Goal: Navigation & Orientation: Find specific page/section

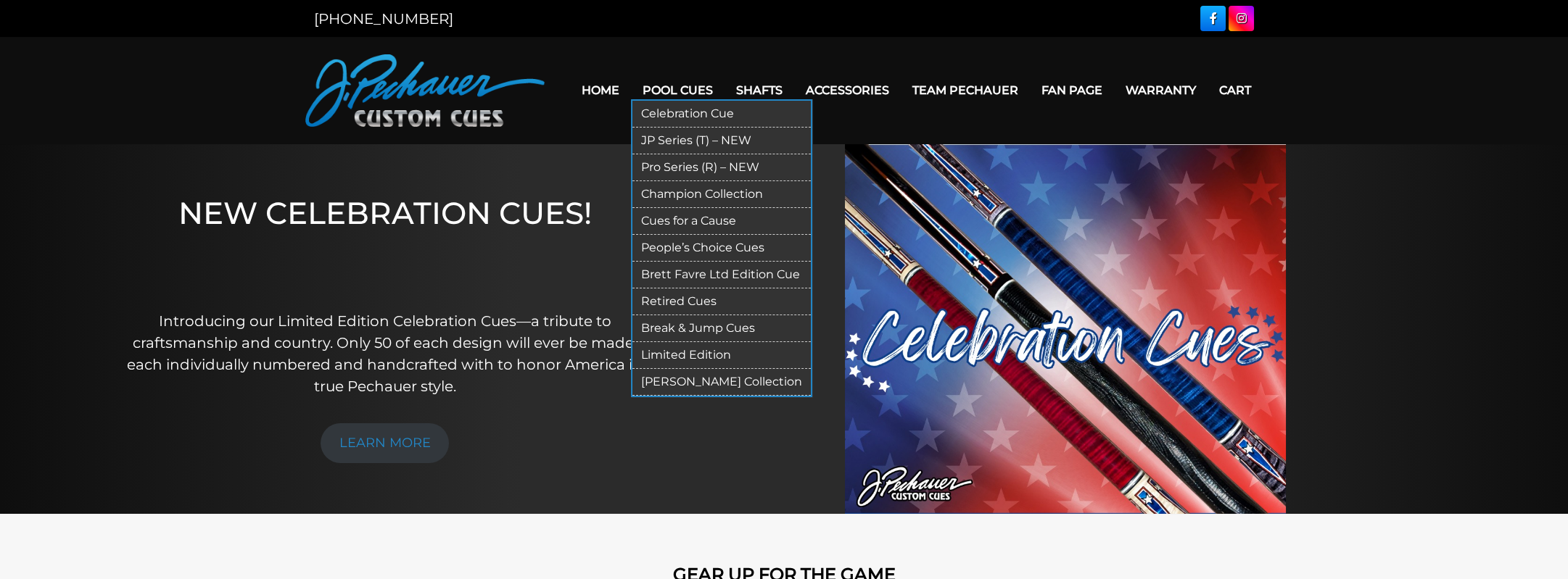
click at [682, 88] on link "Pool Cues" at bounding box center [678, 90] width 94 height 37
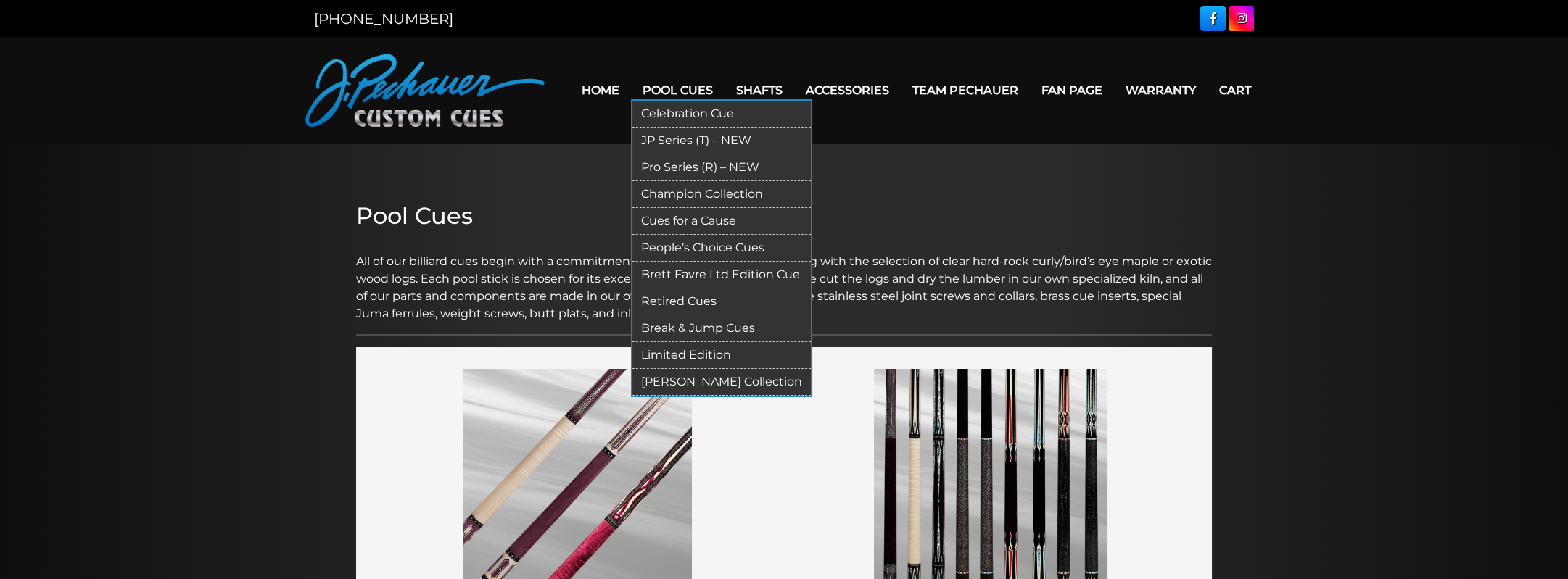
click at [690, 249] on link "People’s Choice Cues" at bounding box center [721, 248] width 179 height 27
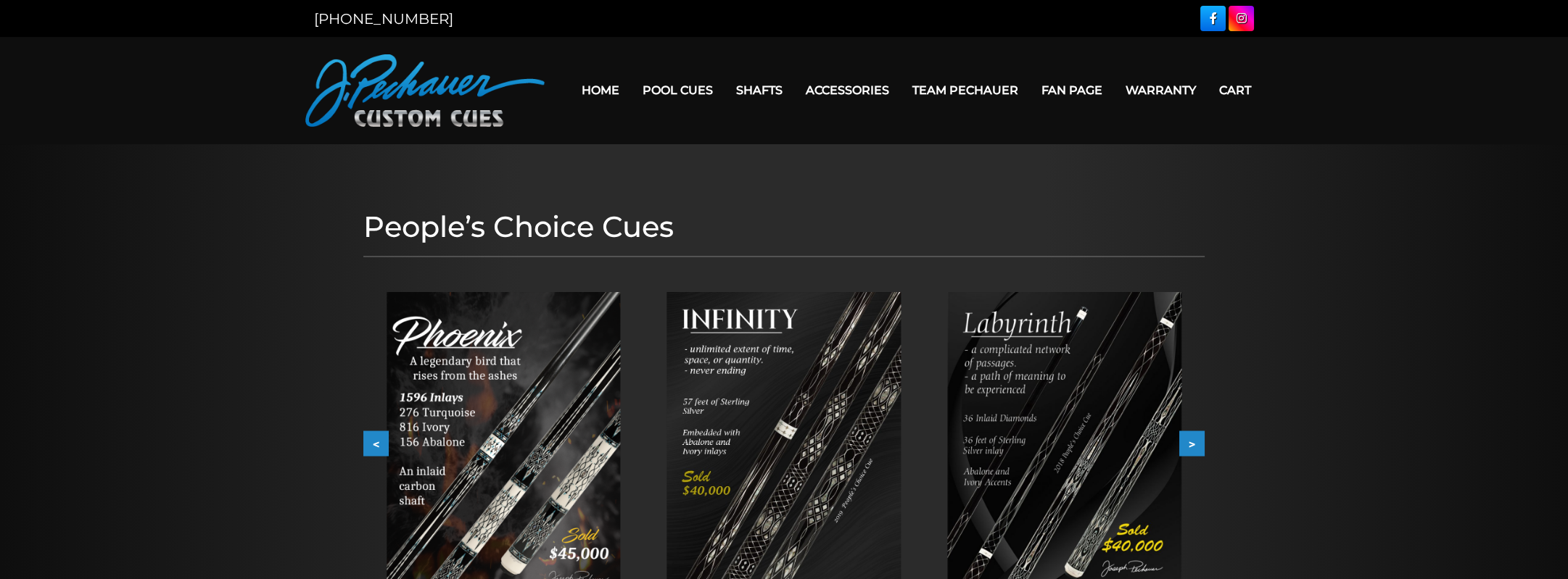
click at [933, 90] on link "Team Pechauer" at bounding box center [965, 90] width 129 height 37
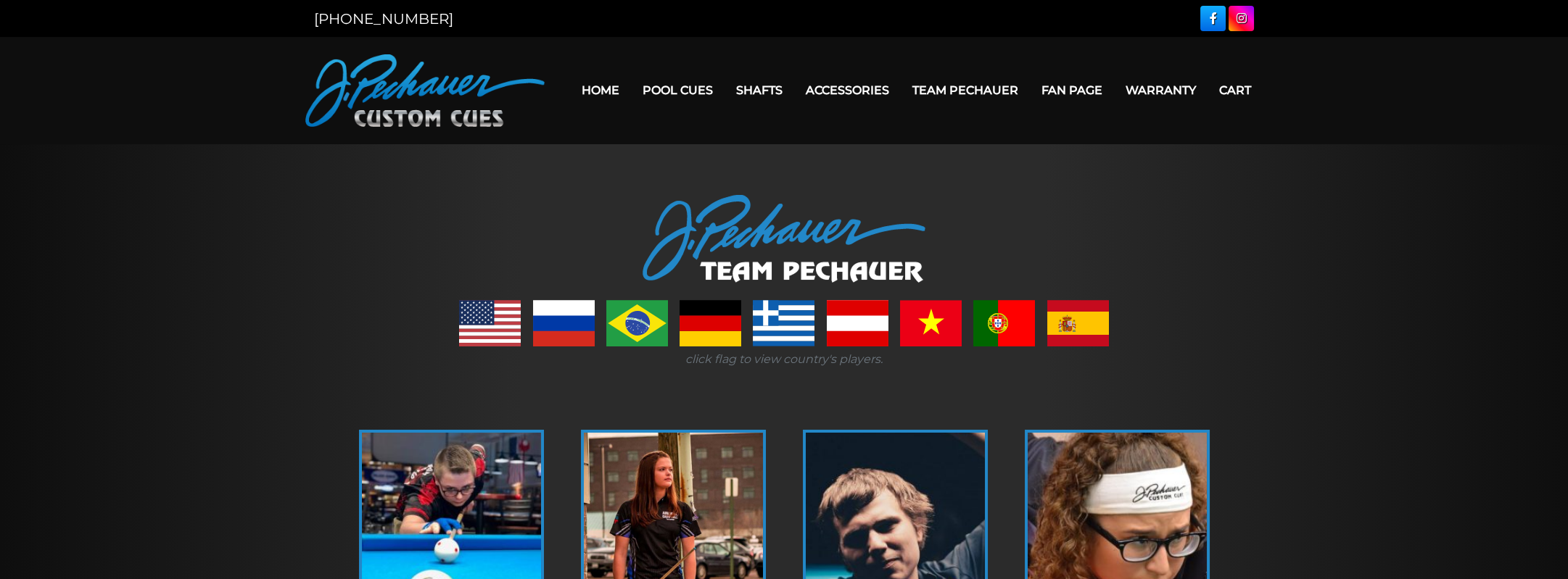
click at [1056, 90] on link "Fan Page" at bounding box center [1071, 90] width 84 height 37
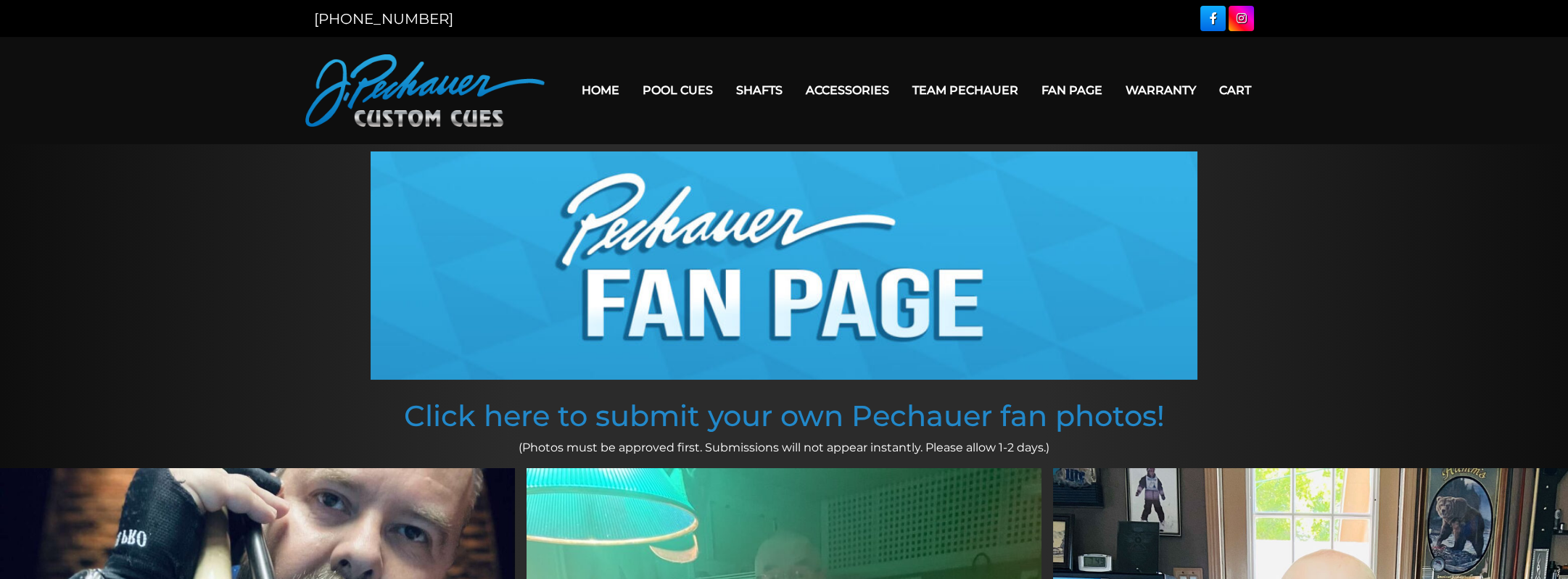
click at [605, 94] on link "Home" at bounding box center [600, 90] width 61 height 37
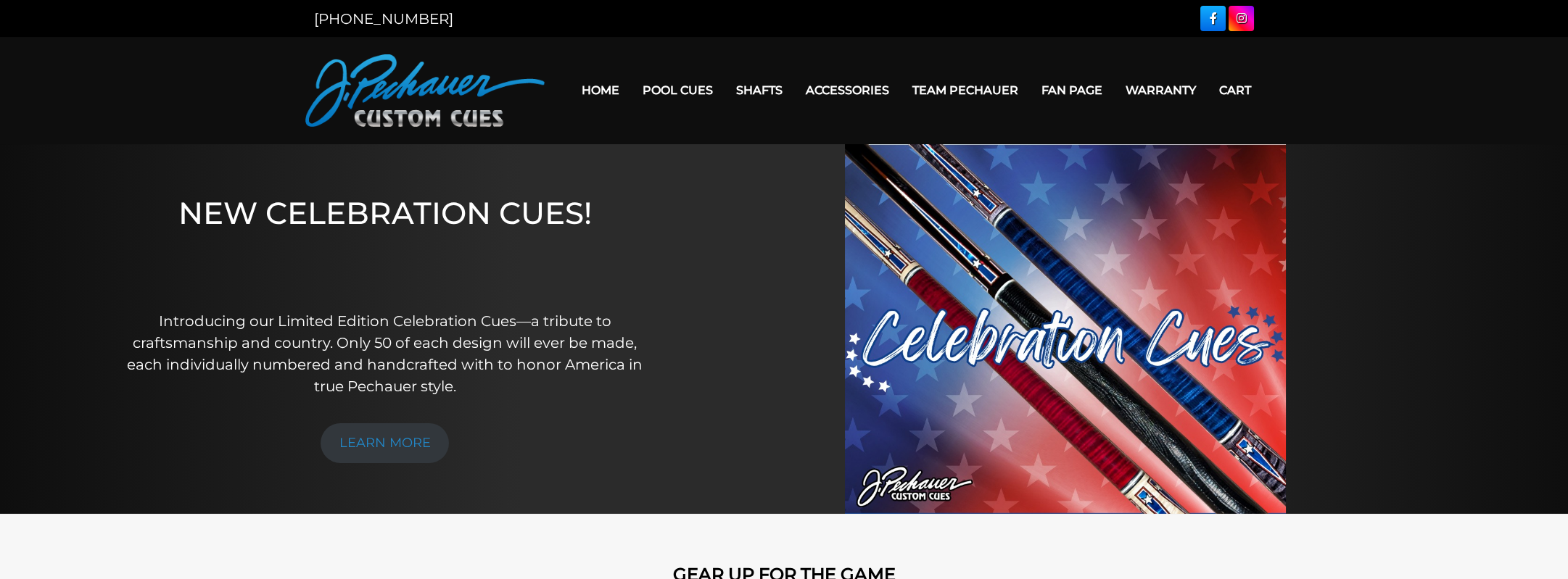
click at [439, 97] on img at bounding box center [425, 90] width 239 height 72
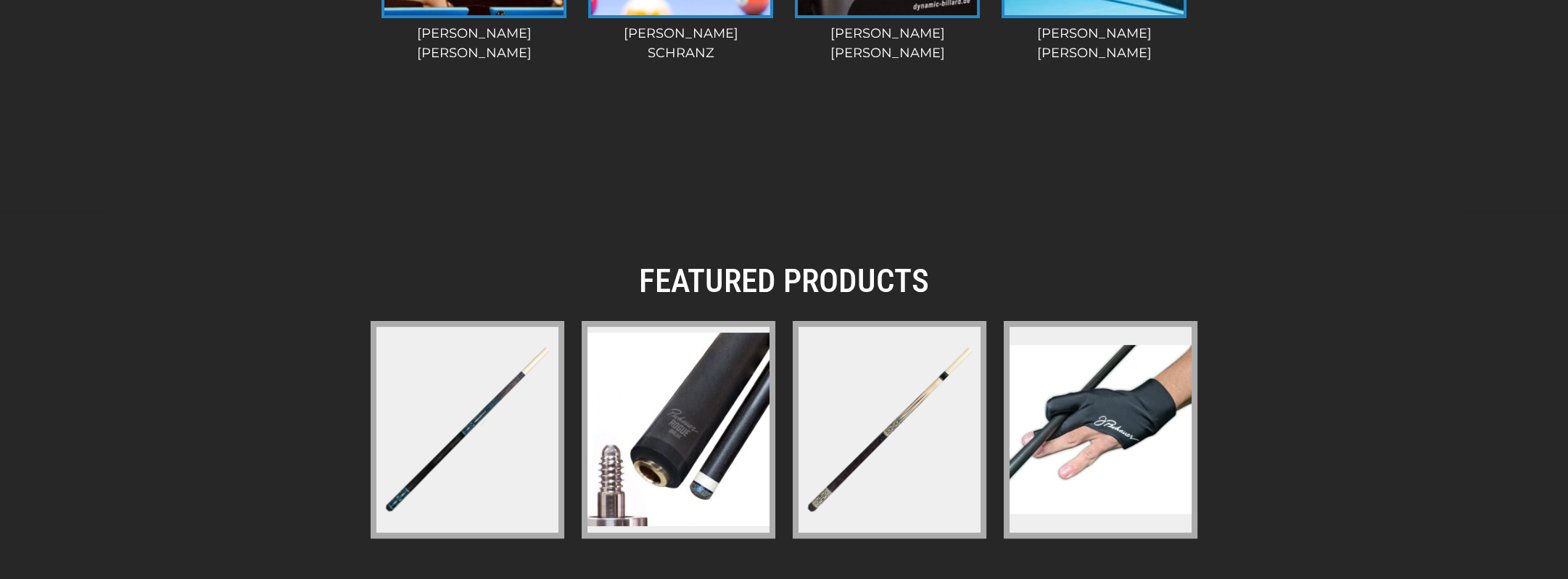
scroll to position [2143, 0]
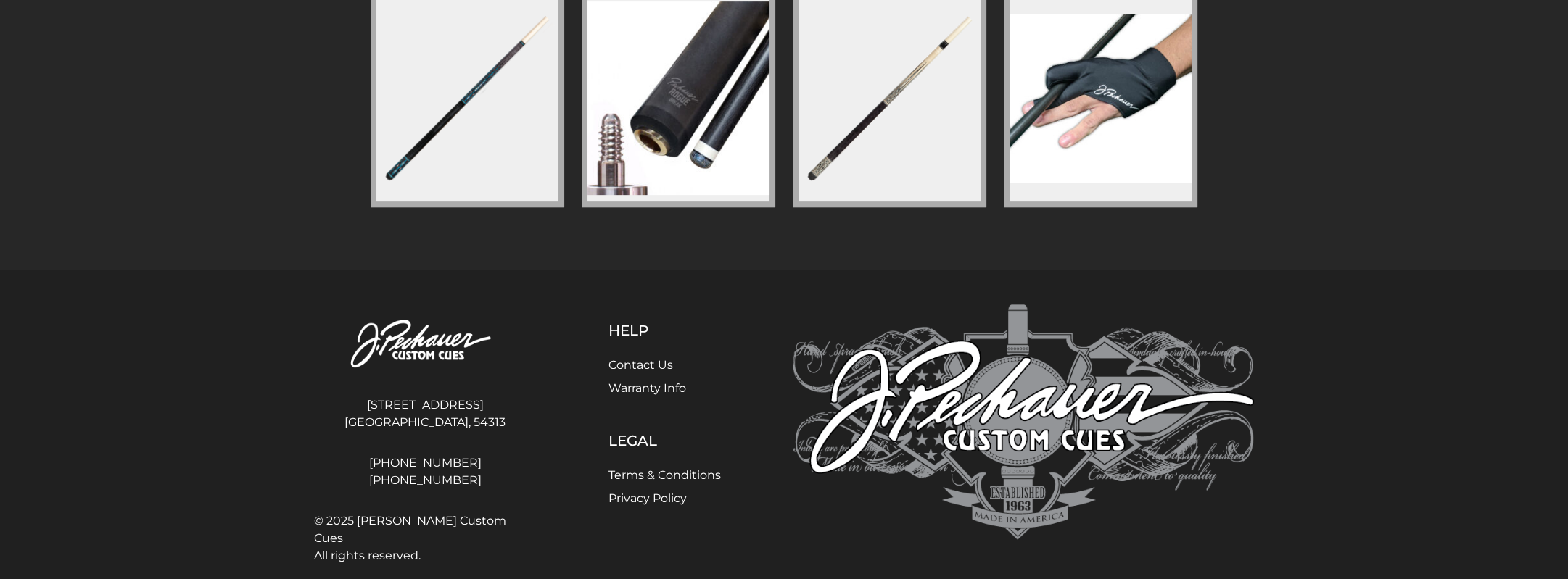
drag, startPoint x: 490, startPoint y: 400, endPoint x: 366, endPoint y: 392, distance: 124.3
click at [366, 392] on address "4140 Velp Ave Green Bay, WI, 54313" at bounding box center [425, 414] width 222 height 46
drag, startPoint x: 366, startPoint y: 392, endPoint x: 407, endPoint y: 390, distance: 41.0
